Goal: Task Accomplishment & Management: Use online tool/utility

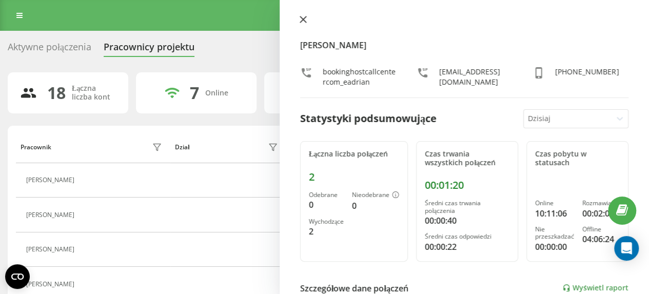
click at [302, 25] on button at bounding box center [303, 20] width 13 height 10
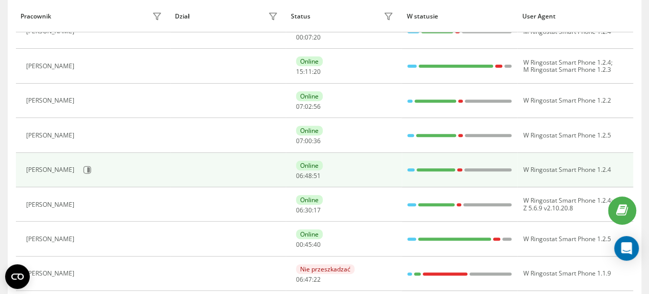
scroll to position [154, 0]
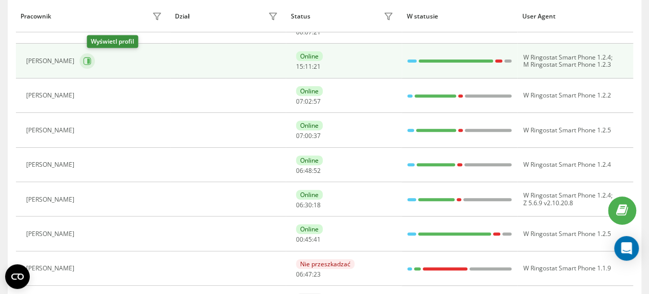
click at [90, 59] on icon at bounding box center [88, 61] width 3 height 5
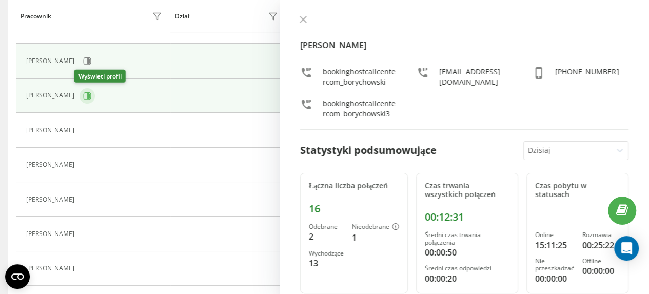
click at [83, 96] on icon at bounding box center [87, 96] width 8 height 8
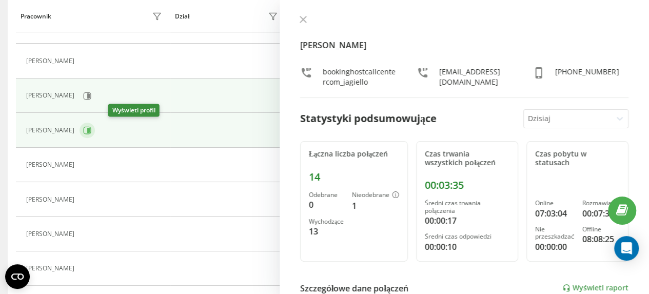
click at [91, 127] on icon at bounding box center [87, 130] width 8 height 8
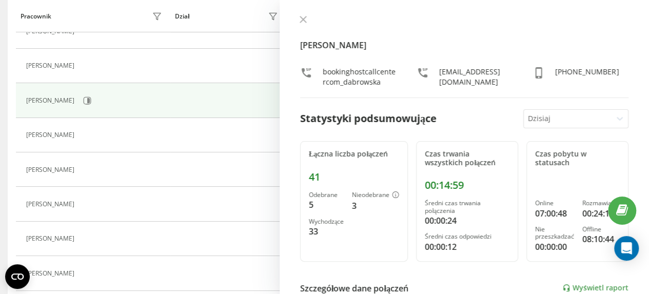
scroll to position [205, 0]
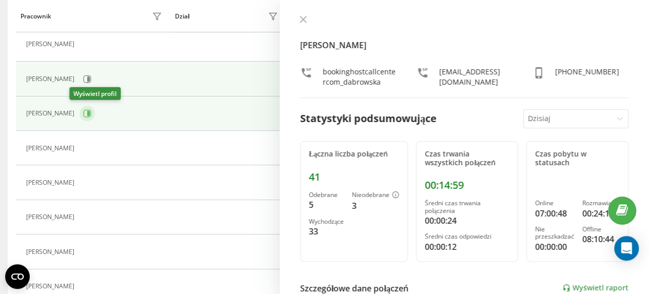
click at [87, 113] on icon at bounding box center [88, 113] width 3 height 5
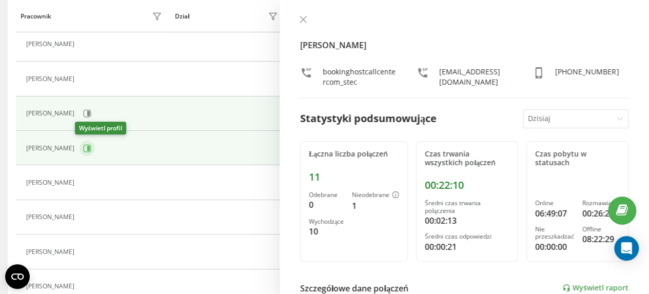
click at [83, 147] on icon at bounding box center [87, 148] width 8 height 8
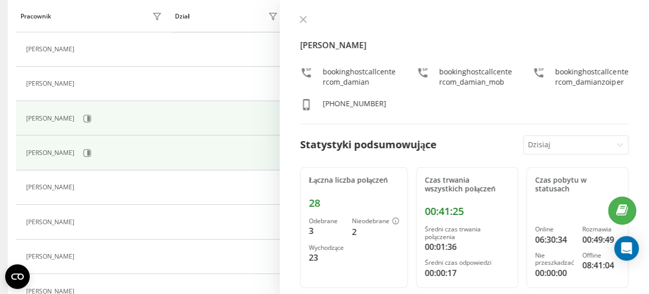
scroll to position [257, 0]
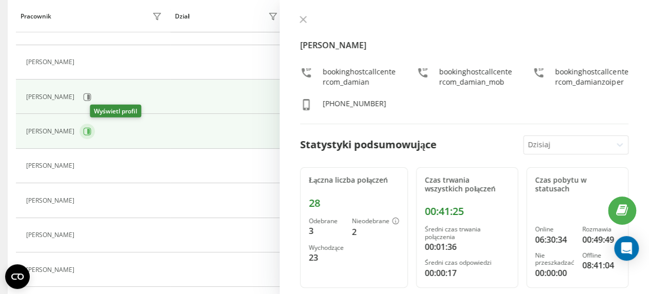
click at [90, 132] on icon at bounding box center [88, 131] width 3 height 5
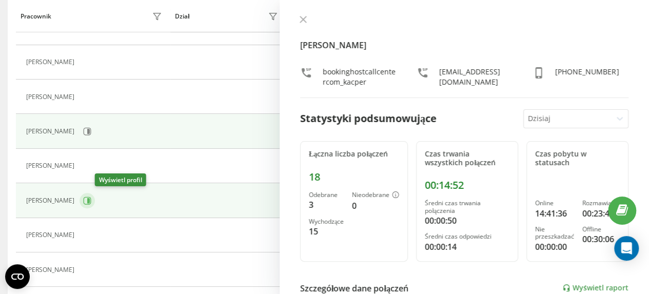
click at [90, 201] on icon at bounding box center [88, 200] width 3 height 5
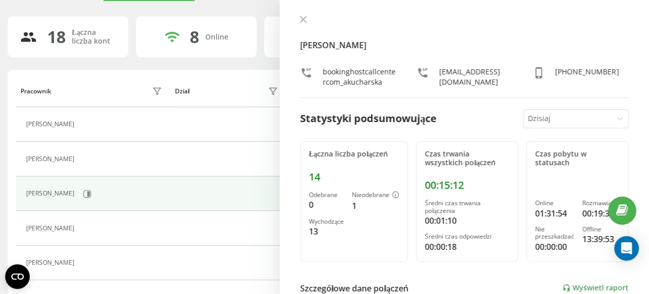
scroll to position [50, 0]
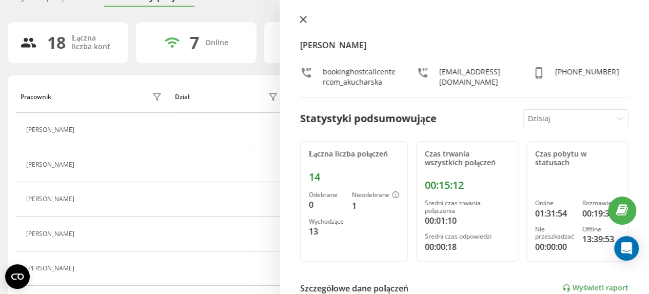
click at [304, 18] on icon at bounding box center [303, 19] width 6 height 6
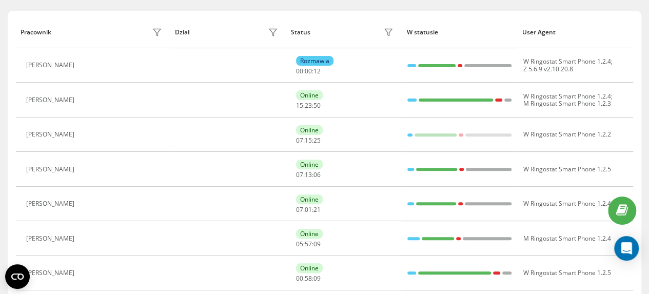
scroll to position [154, 0]
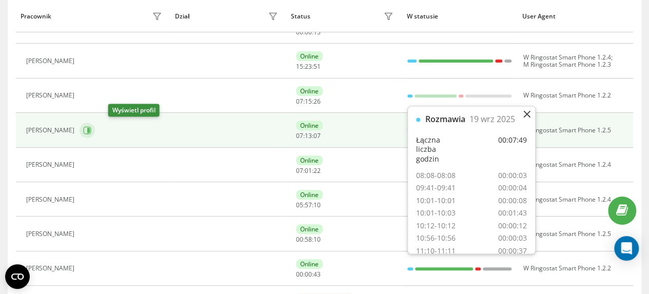
click at [90, 128] on icon at bounding box center [88, 130] width 3 height 5
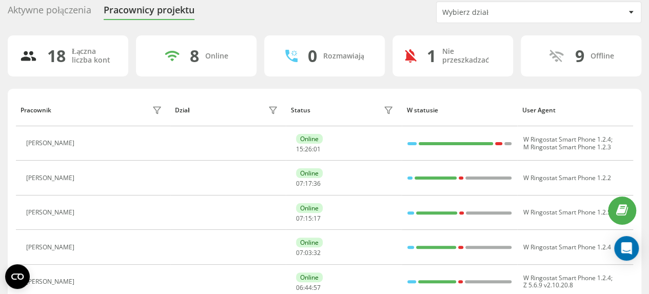
scroll to position [154, 0]
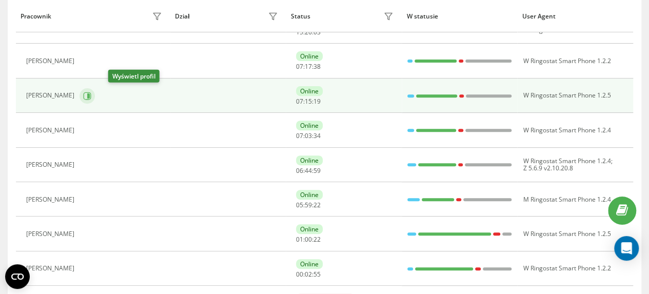
click at [90, 95] on icon at bounding box center [88, 95] width 3 height 5
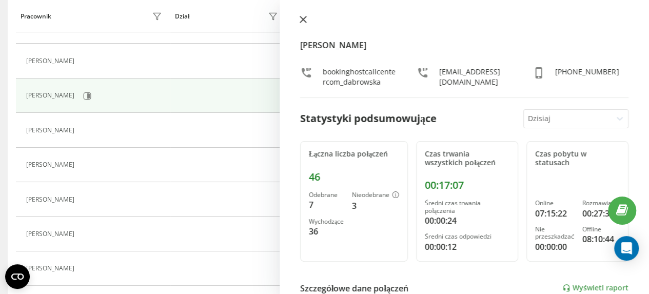
click at [303, 20] on icon at bounding box center [303, 19] width 6 height 6
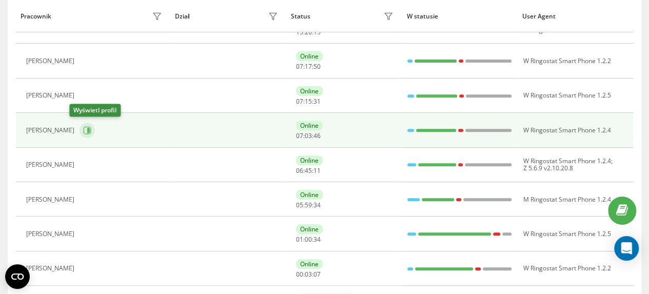
click at [87, 131] on icon at bounding box center [88, 130] width 3 height 5
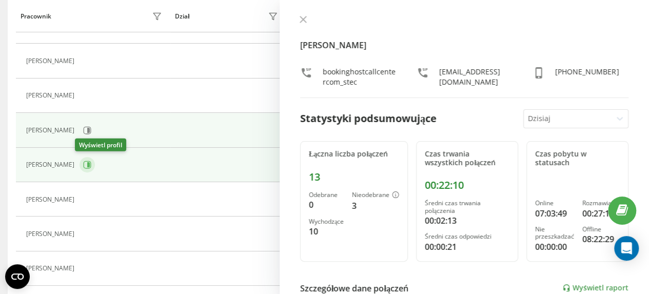
click at [87, 163] on icon at bounding box center [88, 164] width 3 height 5
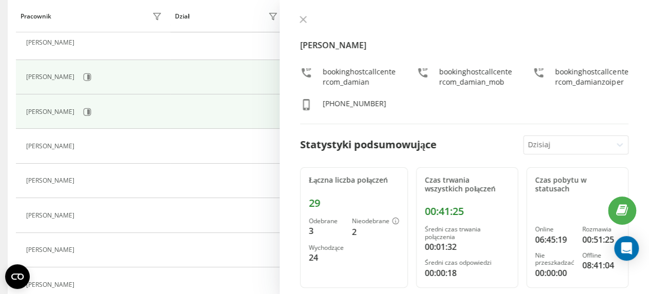
scroll to position [257, 0]
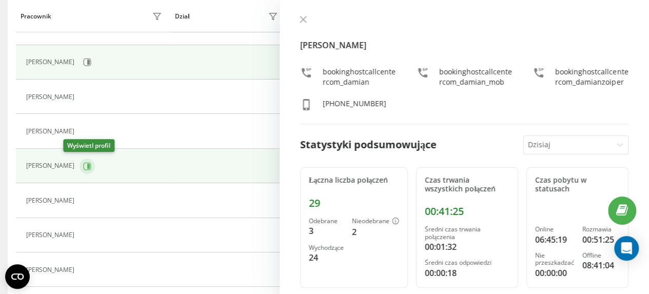
click at [87, 165] on icon at bounding box center [88, 165] width 3 height 5
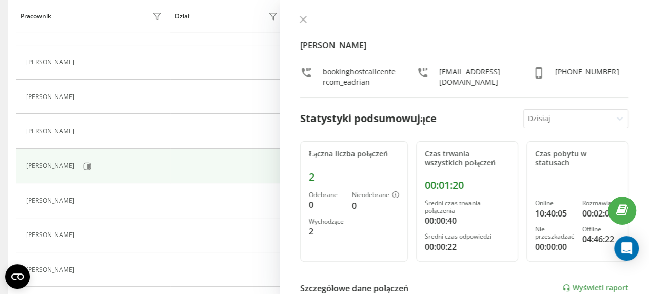
scroll to position [84, 0]
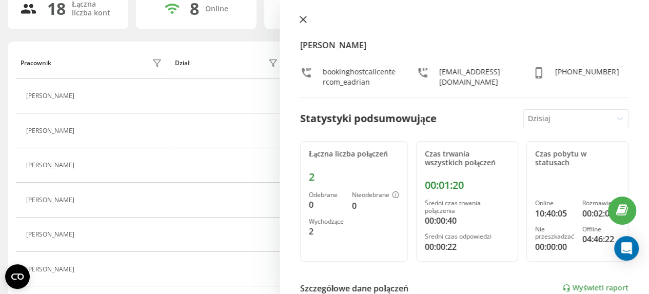
click at [303, 18] on icon at bounding box center [303, 19] width 7 height 7
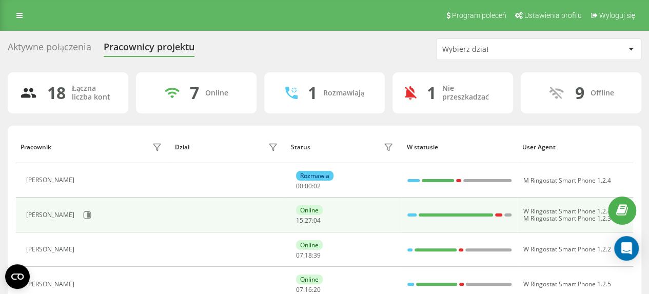
scroll to position [51, 0]
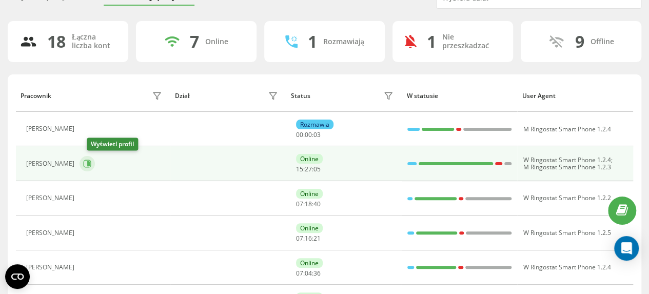
click at [90, 165] on icon at bounding box center [88, 163] width 3 height 5
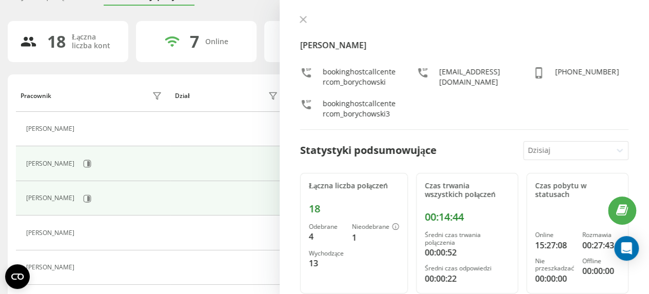
scroll to position [103, 0]
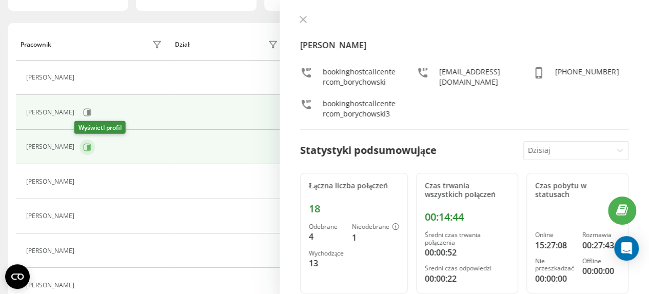
click at [87, 146] on icon at bounding box center [88, 146] width 3 height 5
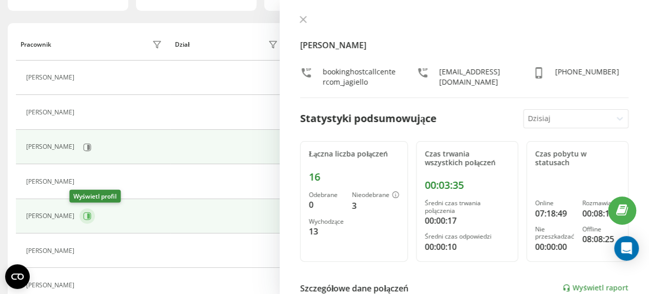
click at [82, 215] on button at bounding box center [87, 215] width 15 height 15
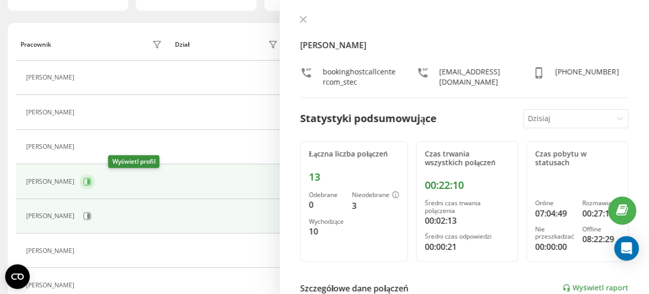
click at [90, 180] on icon at bounding box center [88, 181] width 3 height 5
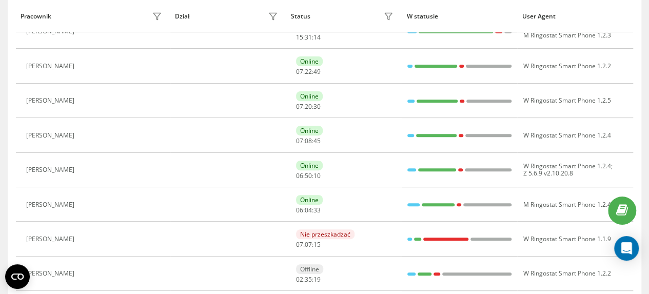
scroll to position [170, 0]
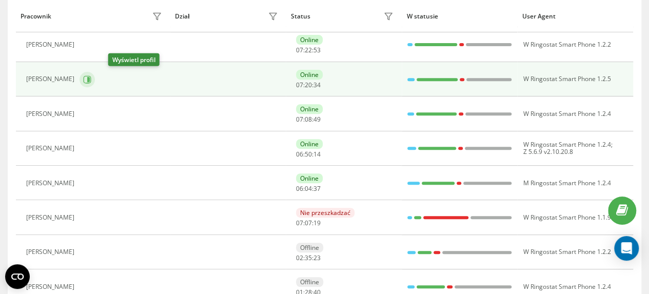
click at [90, 79] on icon at bounding box center [88, 78] width 3 height 5
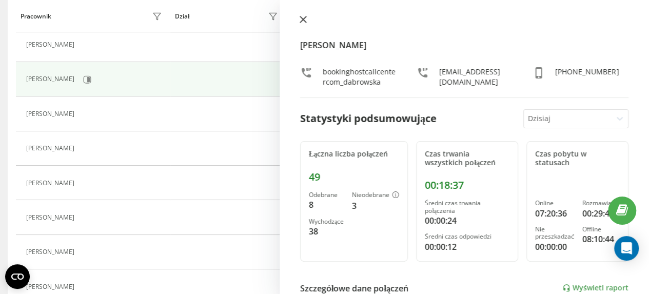
click at [306, 19] on icon at bounding box center [303, 19] width 7 height 7
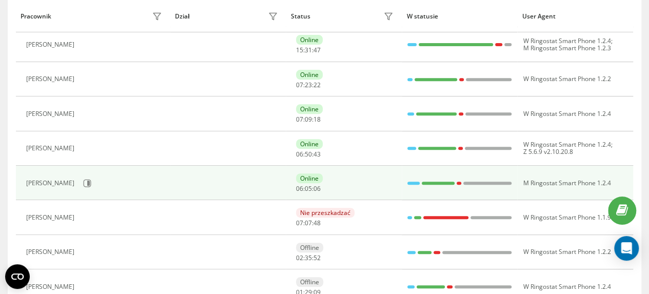
scroll to position [102, 0]
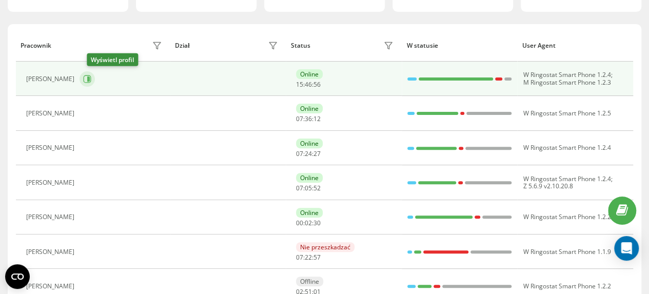
click at [90, 78] on icon at bounding box center [88, 78] width 3 height 5
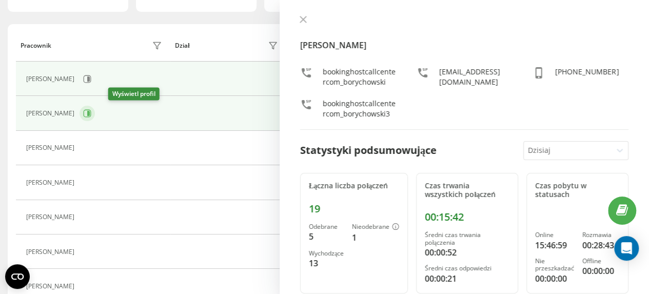
click at [90, 113] on icon at bounding box center [88, 113] width 3 height 5
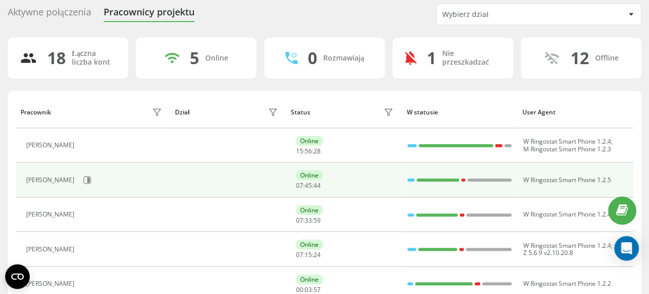
scroll to position [51, 0]
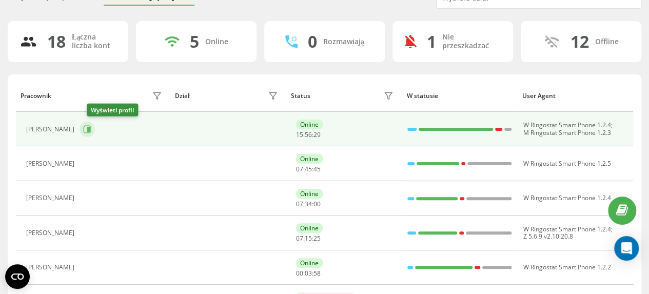
click at [91, 131] on icon at bounding box center [87, 129] width 8 height 8
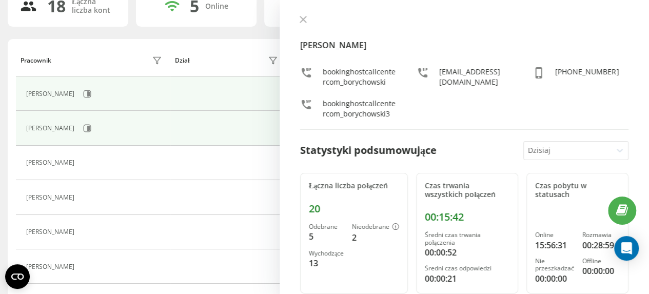
scroll to position [103, 0]
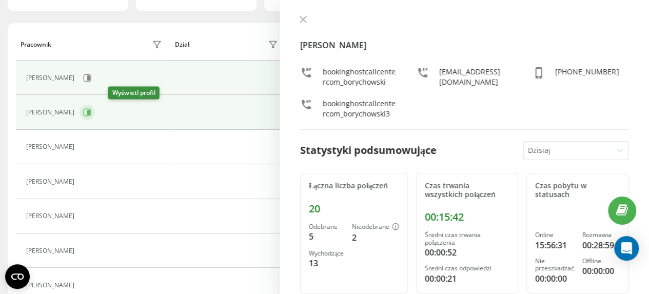
click at [90, 113] on icon at bounding box center [88, 112] width 3 height 5
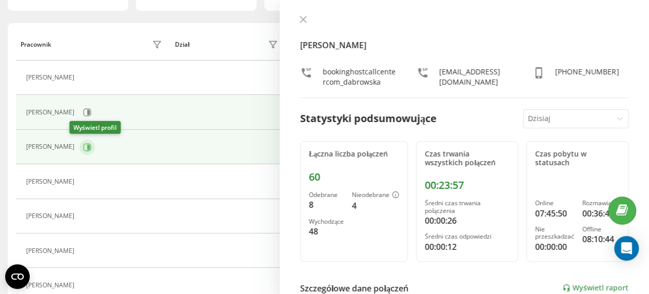
click at [87, 148] on icon at bounding box center [88, 146] width 3 height 5
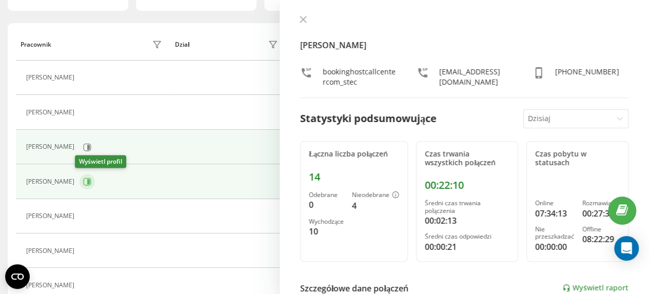
click at [87, 182] on icon at bounding box center [88, 181] width 3 height 5
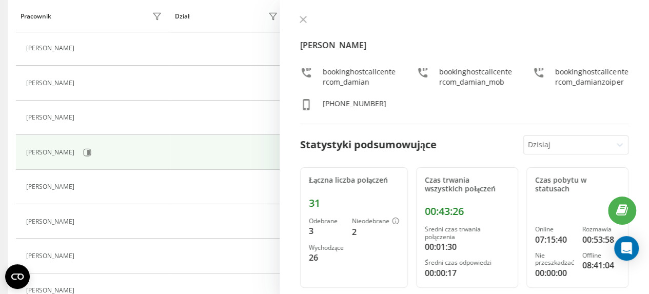
scroll to position [154, 0]
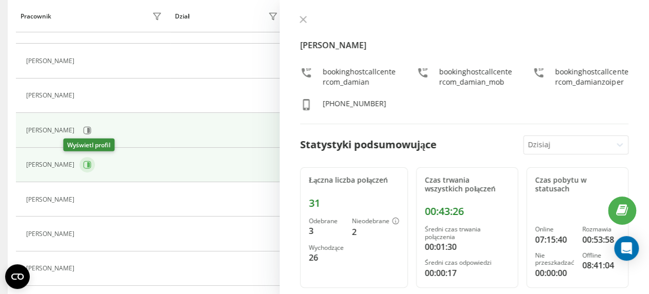
click at [87, 163] on icon at bounding box center [88, 164] width 3 height 5
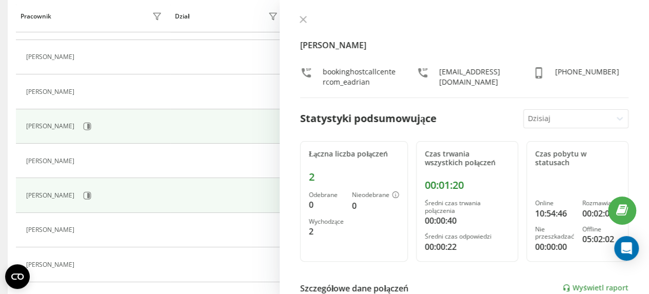
scroll to position [205, 0]
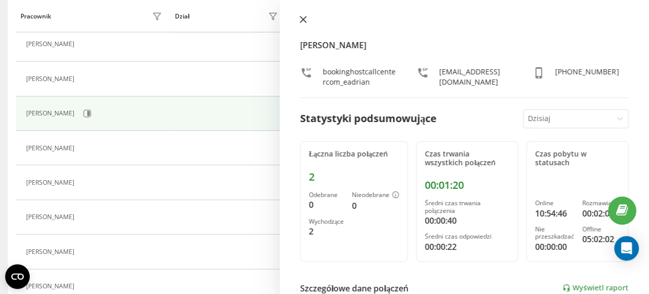
click at [302, 17] on icon at bounding box center [303, 19] width 7 height 7
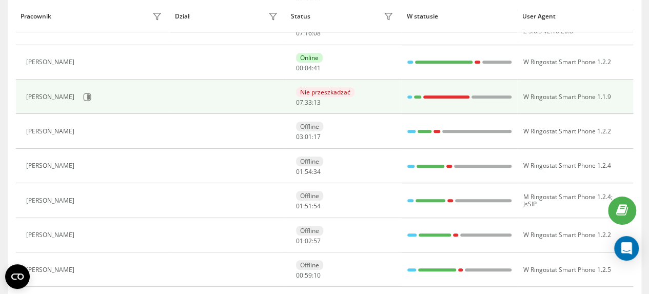
scroll to position [308, 0]
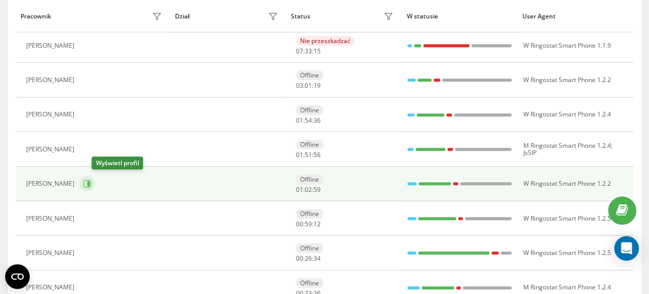
click at [90, 183] on icon at bounding box center [88, 183] width 3 height 5
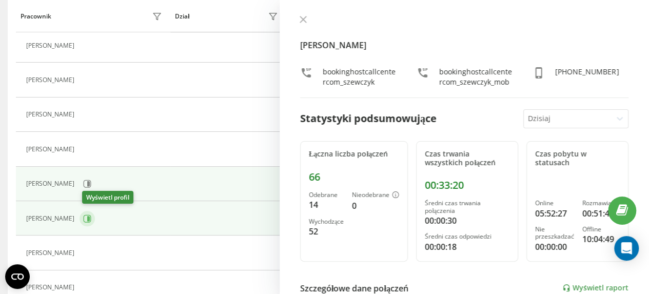
click at [91, 216] on icon at bounding box center [87, 219] width 8 height 8
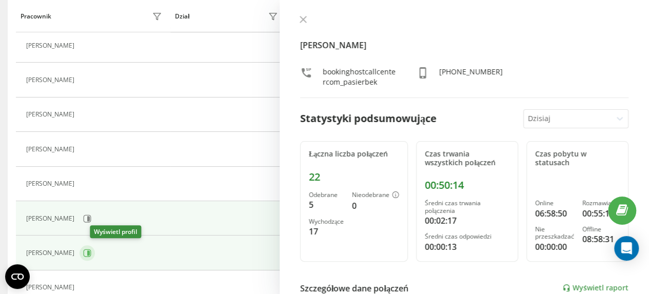
click at [91, 251] on icon at bounding box center [87, 253] width 8 height 8
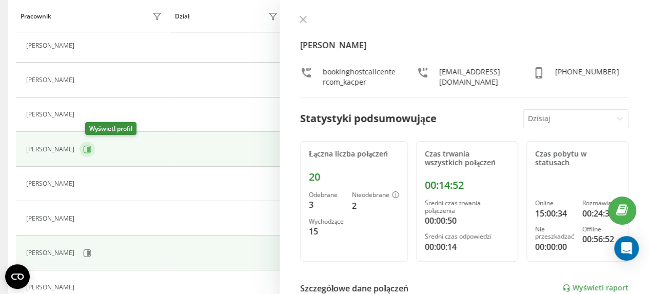
click at [90, 147] on icon at bounding box center [88, 149] width 3 height 5
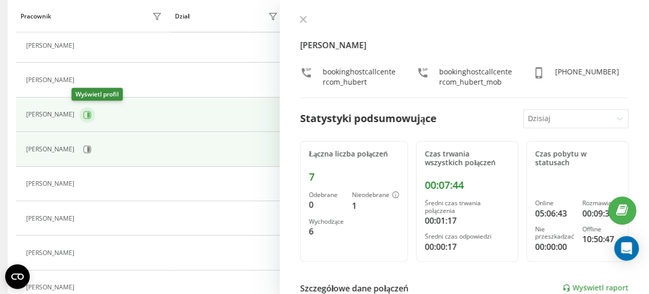
click at [87, 112] on icon at bounding box center [88, 114] width 3 height 5
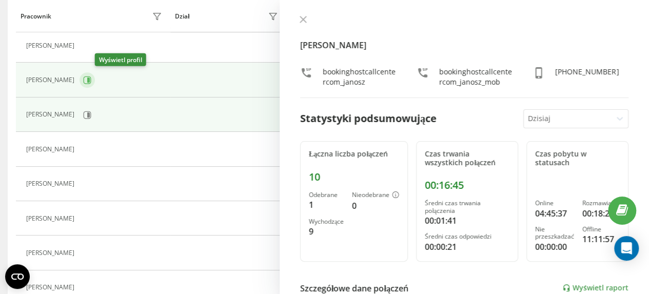
click at [91, 78] on icon at bounding box center [87, 80] width 8 height 8
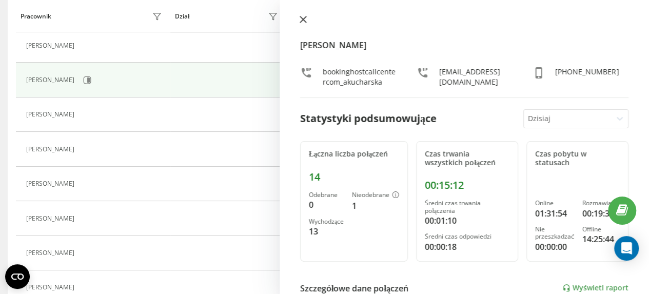
click at [301, 16] on icon at bounding box center [303, 19] width 7 height 7
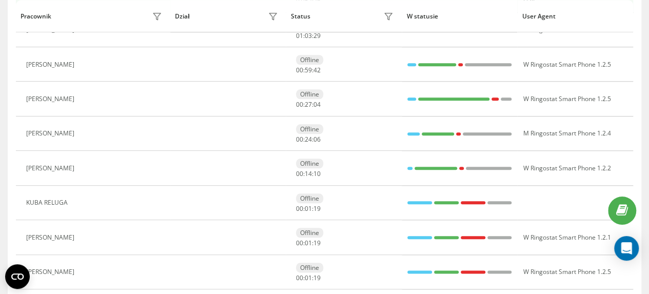
scroll to position [464, 0]
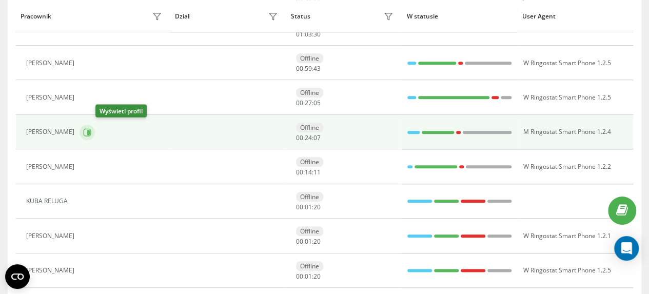
click at [90, 129] on icon at bounding box center [88, 131] width 3 height 5
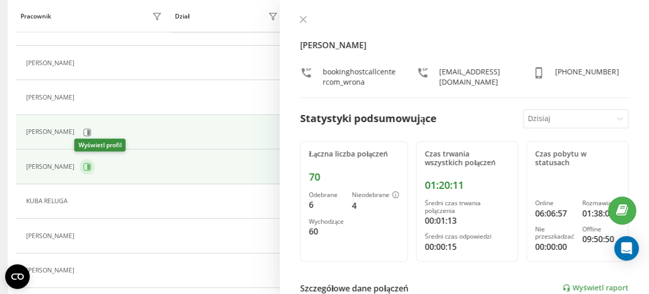
click at [87, 166] on icon at bounding box center [88, 166] width 3 height 5
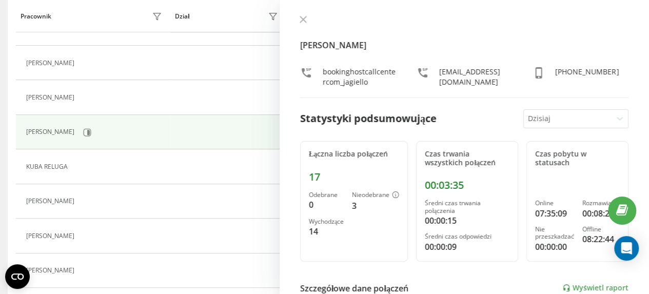
scroll to position [429, 0]
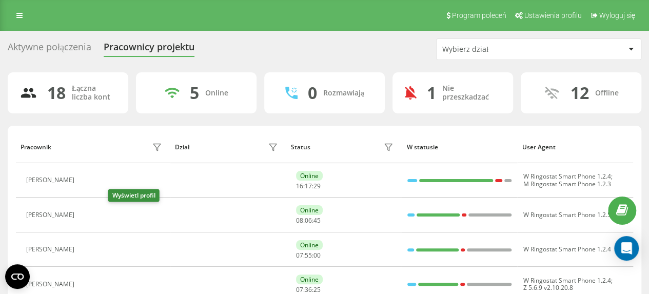
click at [88, 214] on icon at bounding box center [87, 215] width 3 height 5
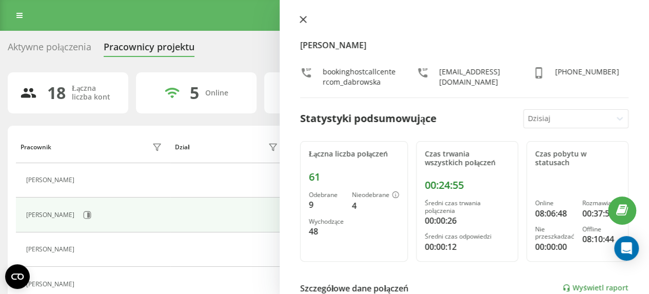
click at [303, 20] on icon at bounding box center [303, 19] width 6 height 6
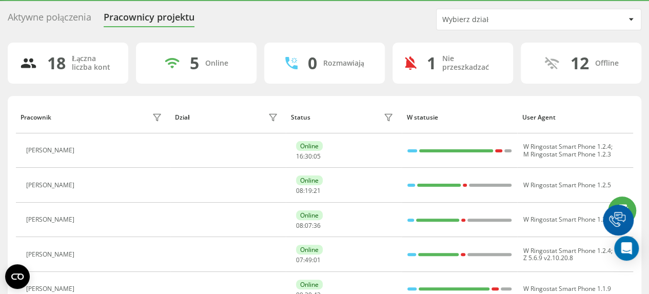
scroll to position [51, 0]
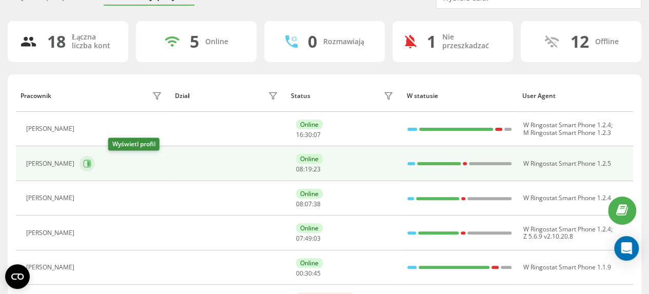
click at [90, 165] on icon at bounding box center [88, 163] width 3 height 5
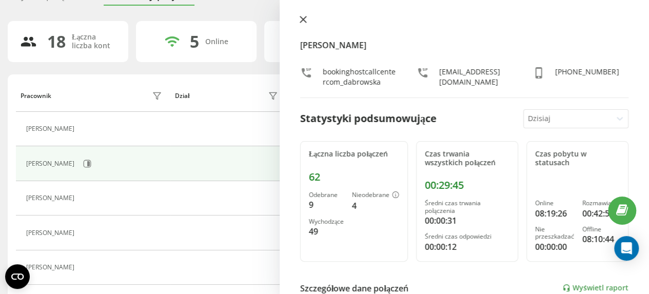
click at [305, 17] on icon at bounding box center [303, 19] width 6 height 6
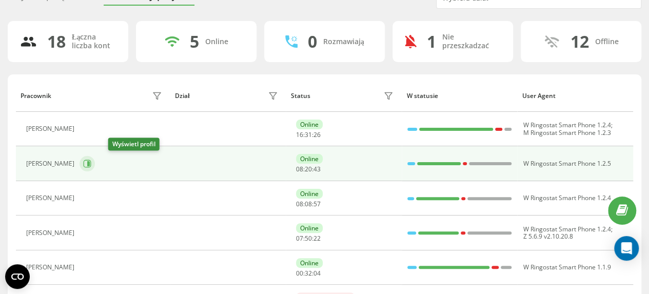
click at [91, 163] on icon at bounding box center [87, 164] width 8 height 8
